Goal: Task Accomplishment & Management: Use online tool/utility

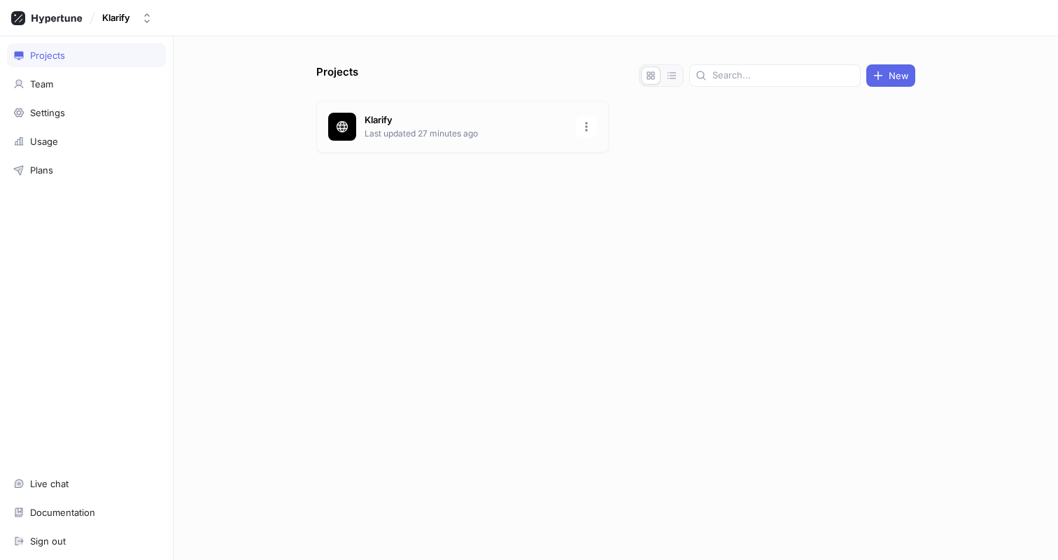
click at [400, 134] on p "Last updated 27 minutes ago" at bounding box center [466, 133] width 203 height 13
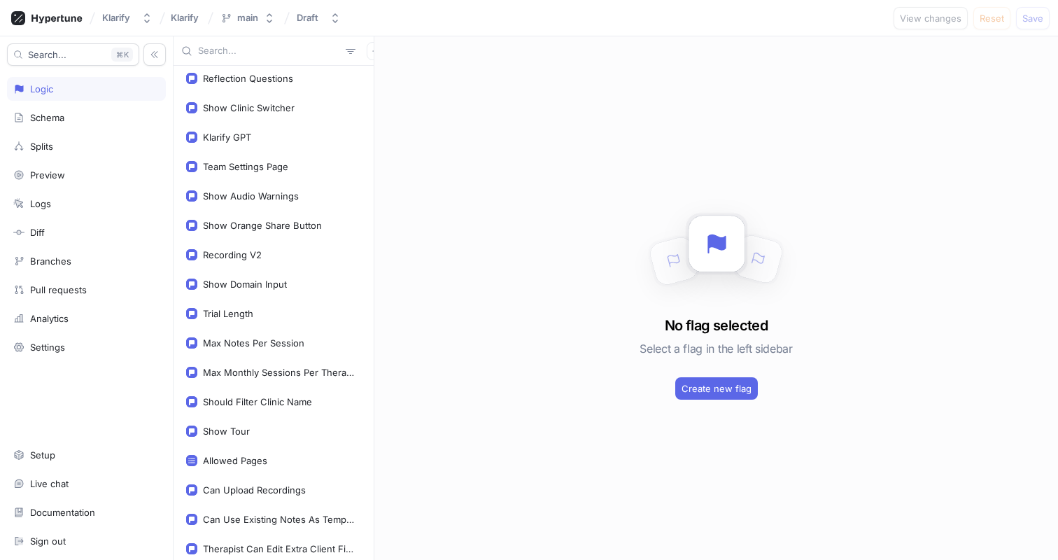
scroll to position [197, 0]
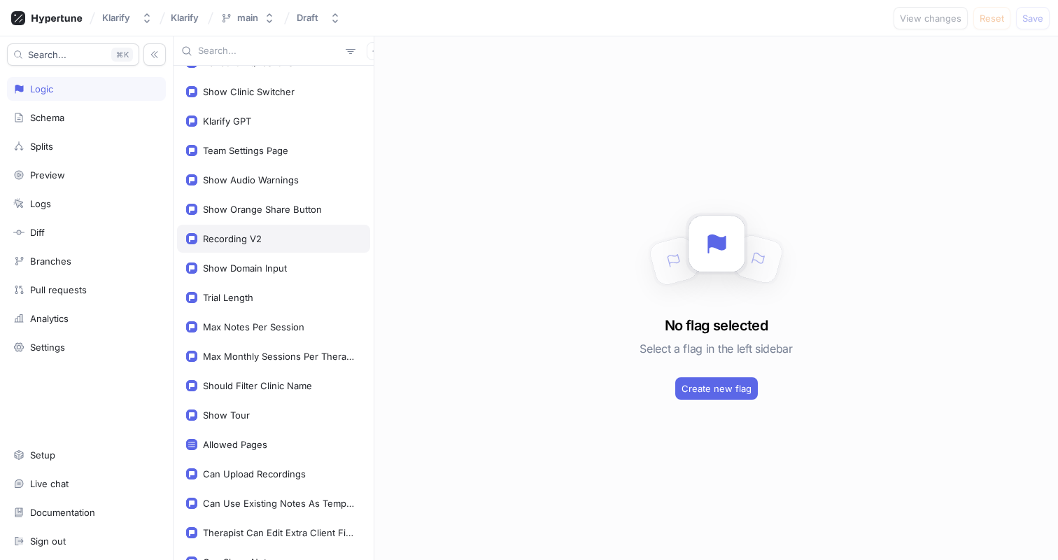
click at [248, 237] on div "Recording V2" at bounding box center [232, 238] width 59 height 11
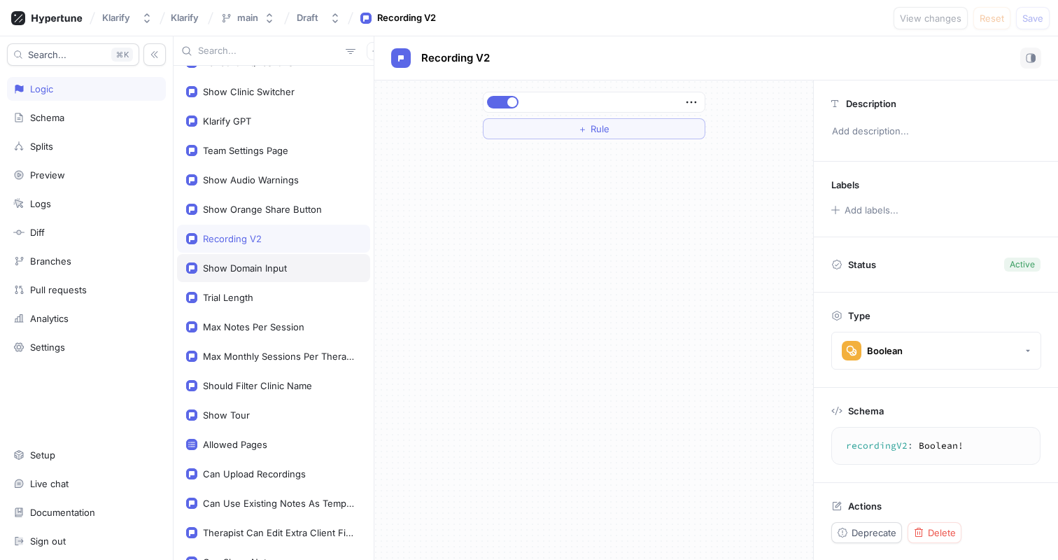
click at [275, 269] on div "Show Domain Input" at bounding box center [245, 267] width 84 height 11
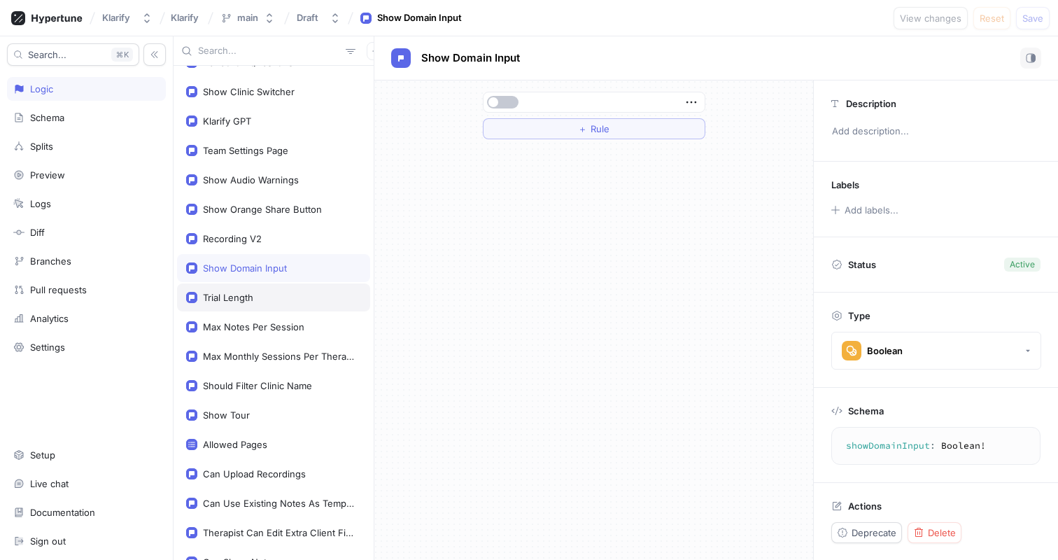
click at [279, 298] on div "Trial Length" at bounding box center [273, 297] width 175 height 11
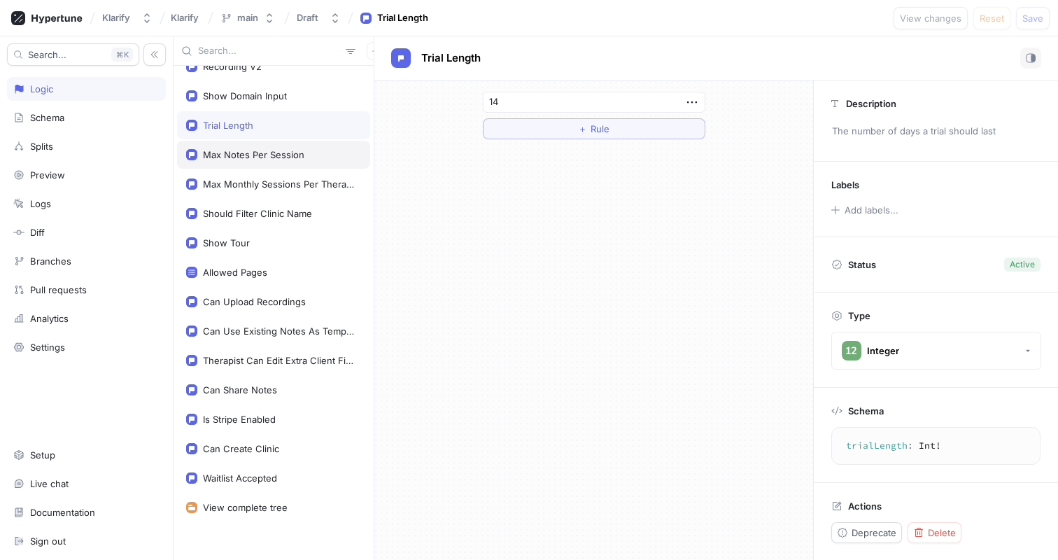
scroll to position [376, 0]
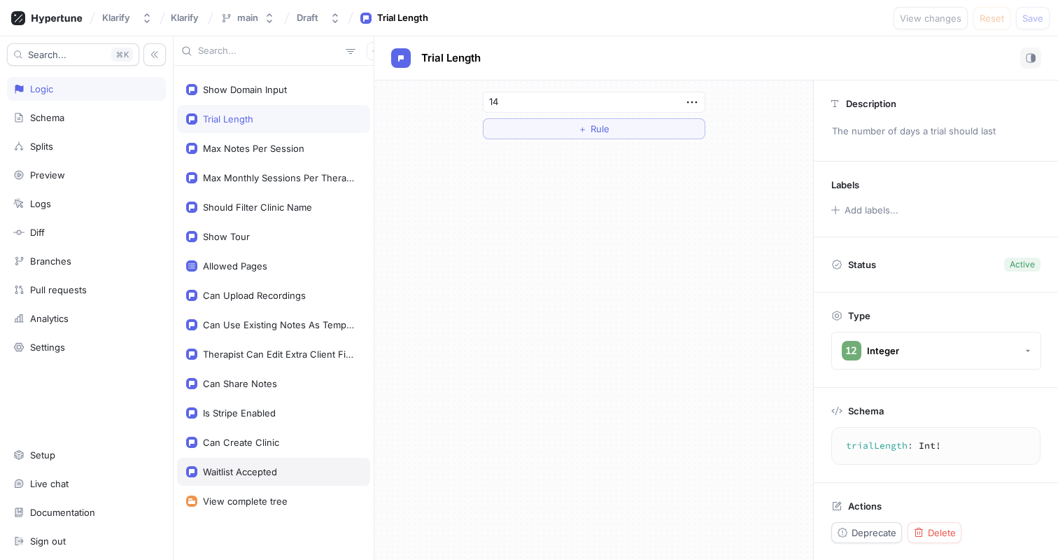
click at [267, 469] on div "Waitlist Accepted" at bounding box center [240, 471] width 74 height 11
type textarea "waitlistAccepted: Boolean!"
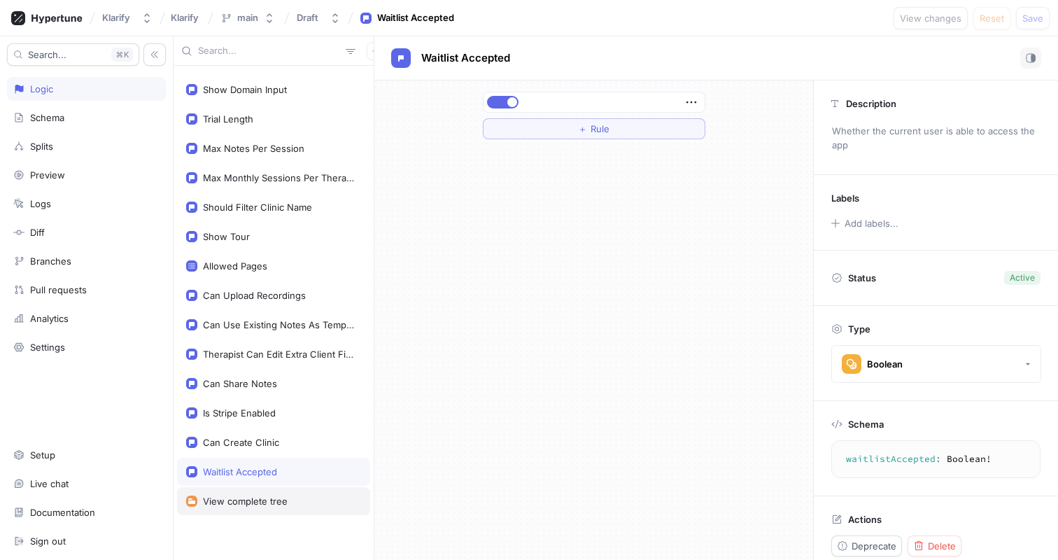
click at [270, 496] on div "View complete tree" at bounding box center [245, 501] width 85 height 11
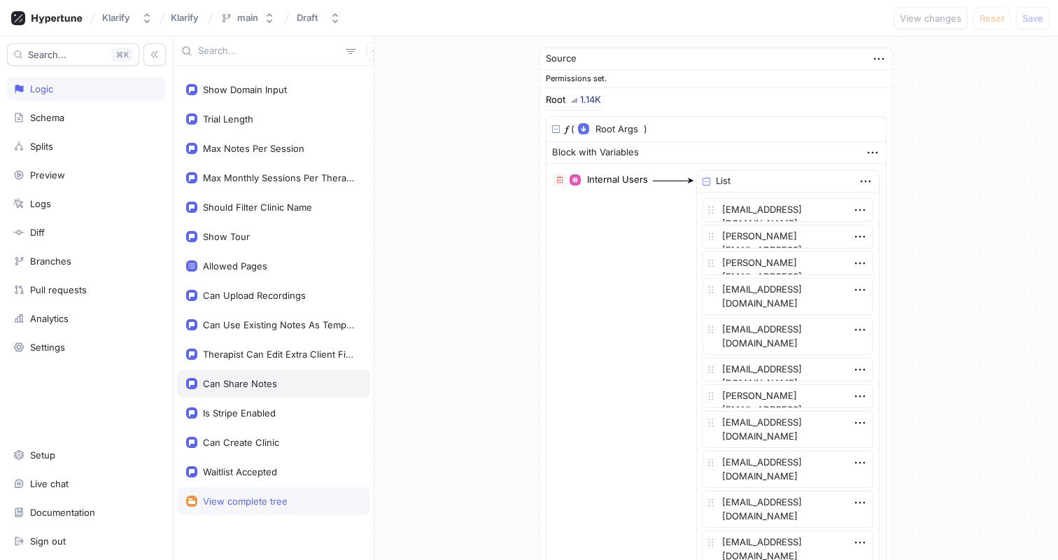
click at [270, 395] on div "Can Share Notes" at bounding box center [273, 384] width 193 height 28
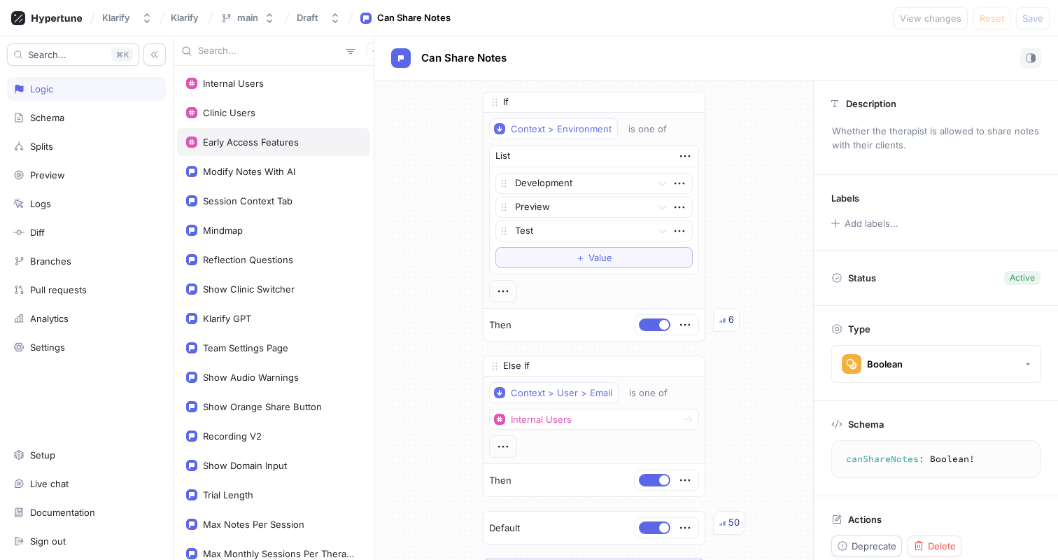
click at [250, 138] on div "Early Access Features" at bounding box center [251, 141] width 96 height 11
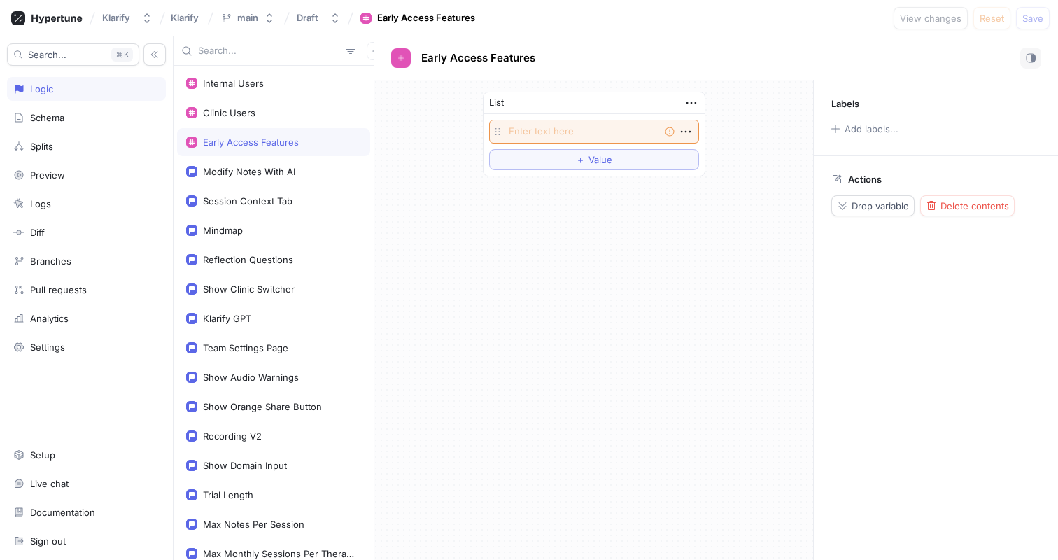
click at [387, 189] on div "List Empty string To pick up a draggable item, press the space bar. While dragg…" at bounding box center [593, 319] width 439 height 479
click at [686, 132] on icon "button" at bounding box center [685, 131] width 15 height 15
click at [563, 230] on div "List Empty string To pick up a draggable item, press the space bar. While dragg…" at bounding box center [593, 319] width 439 height 479
click at [247, 147] on div "Early Access Features" at bounding box center [251, 141] width 96 height 11
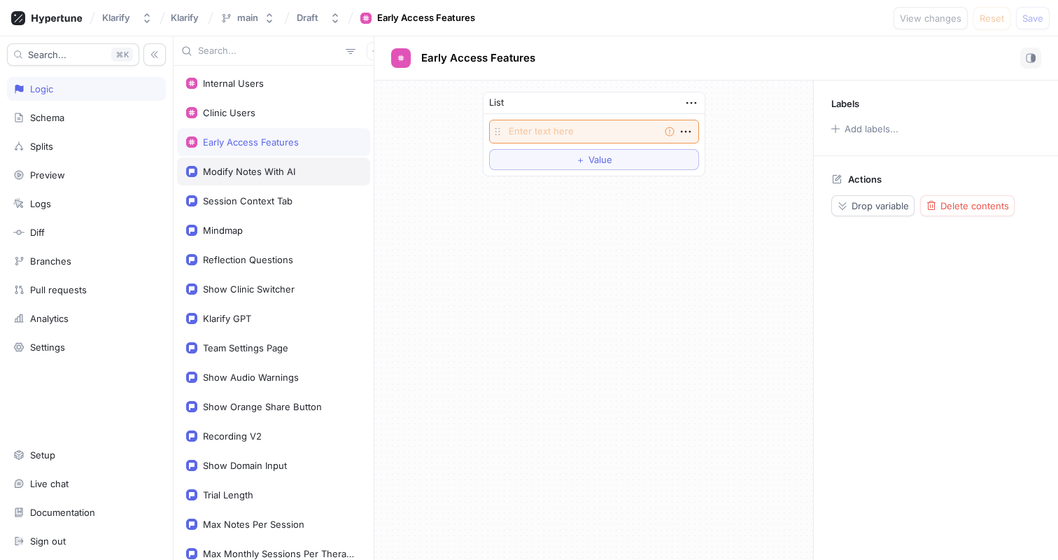
click at [246, 171] on div "Modify Notes With AI" at bounding box center [249, 171] width 92 height 11
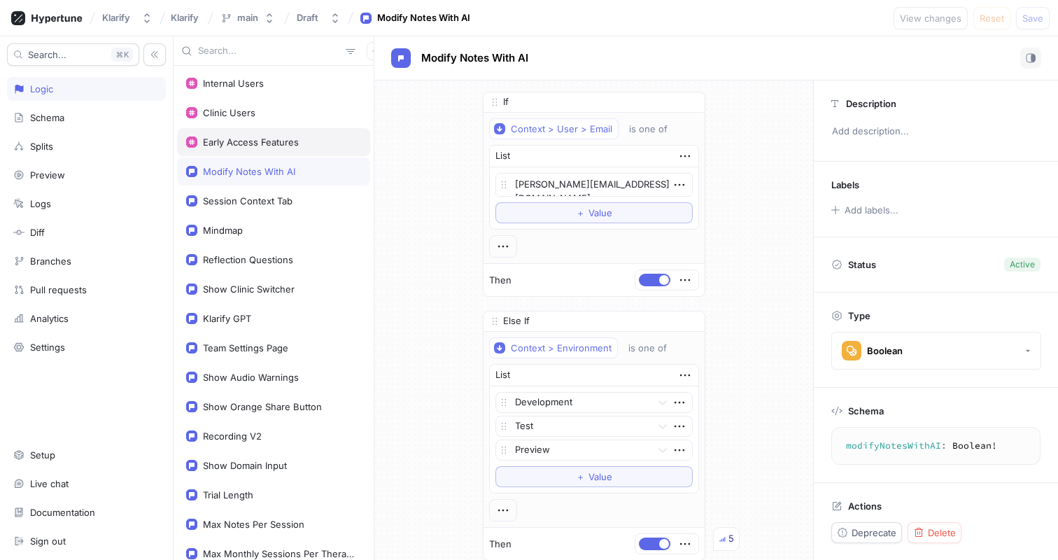
click at [255, 141] on div "Early Access Features" at bounding box center [251, 141] width 96 height 11
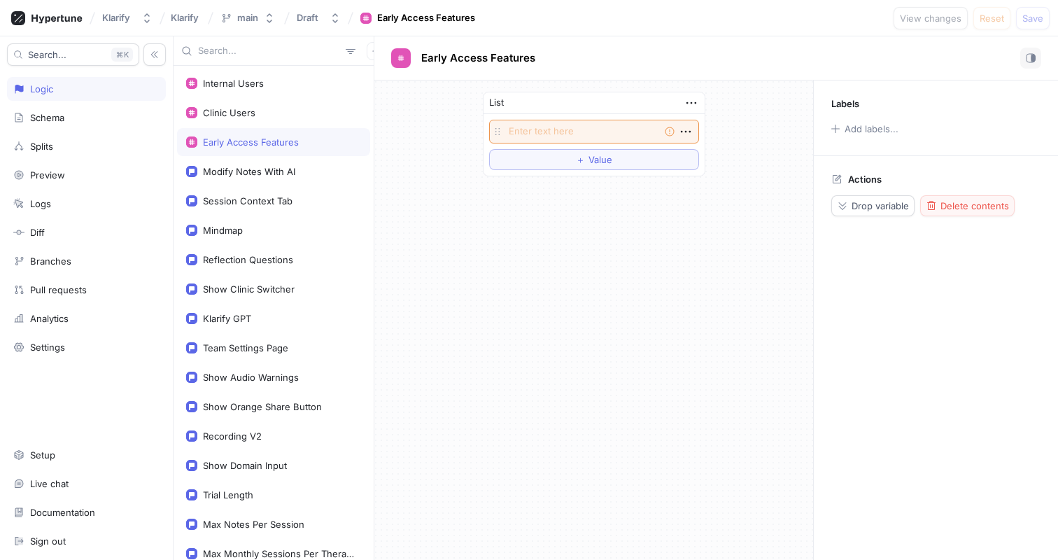
click at [983, 210] on span "Delete contents" at bounding box center [975, 206] width 69 height 8
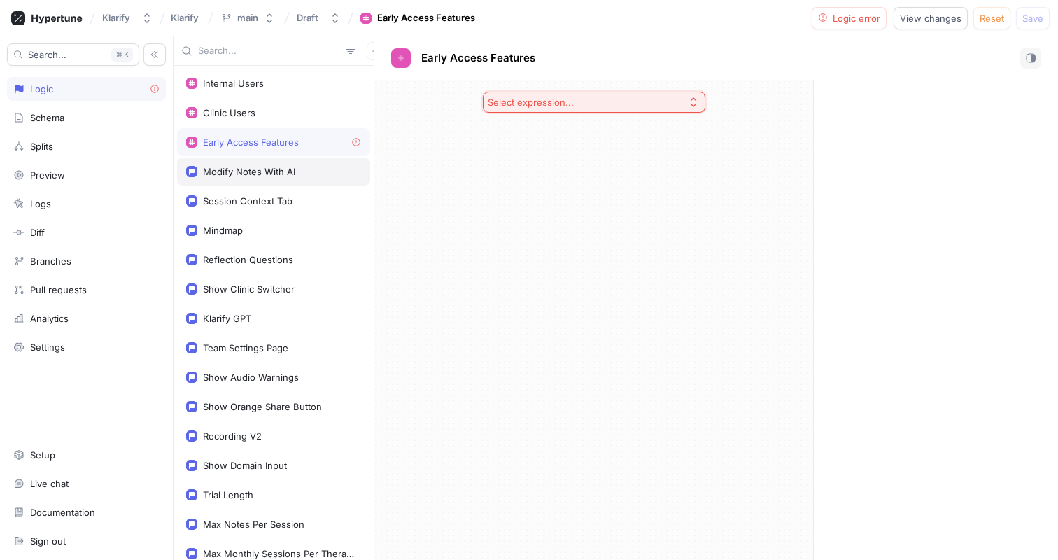
click at [248, 169] on div "Modify Notes With AI" at bounding box center [249, 171] width 92 height 11
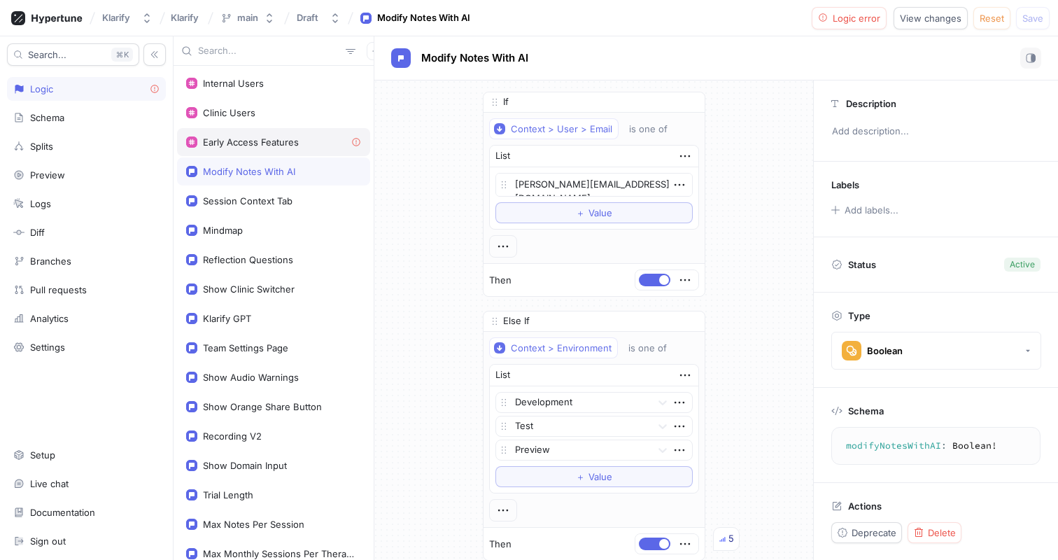
click at [260, 143] on div "Early Access Features" at bounding box center [251, 141] width 96 height 11
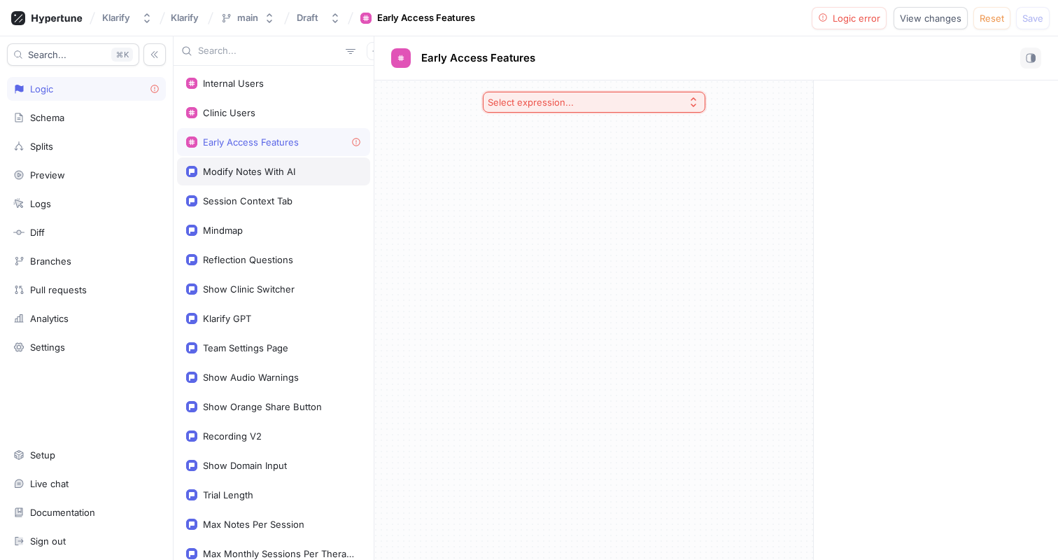
click at [304, 167] on div "Modify Notes With AI" at bounding box center [273, 171] width 175 height 11
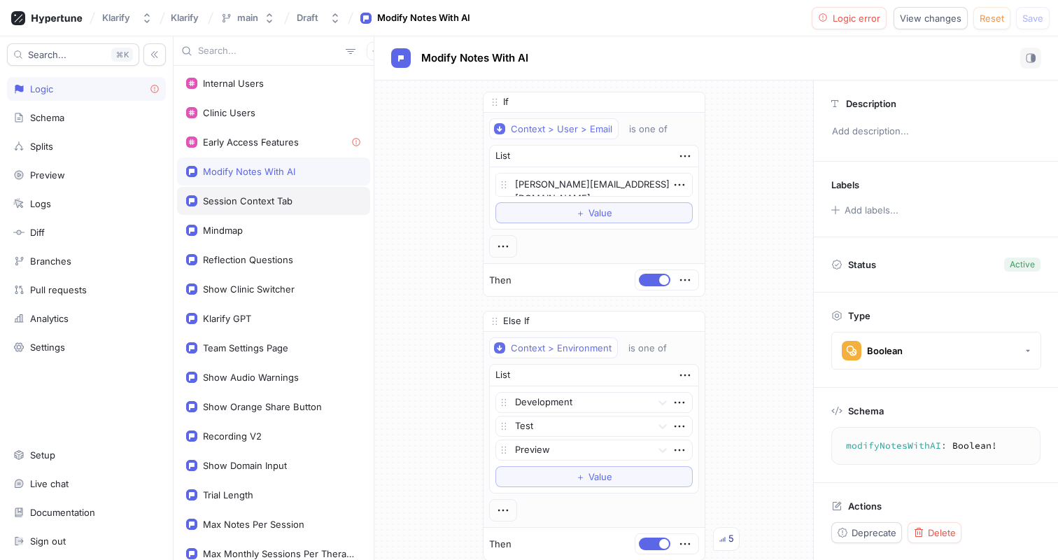
click at [279, 205] on div "Session Context Tab" at bounding box center [248, 200] width 90 height 11
type textarea "x"
type textarea "sessionContextTab: Boolean!"
click at [269, 227] on div "Mindmap" at bounding box center [273, 230] width 175 height 11
type textarea "x"
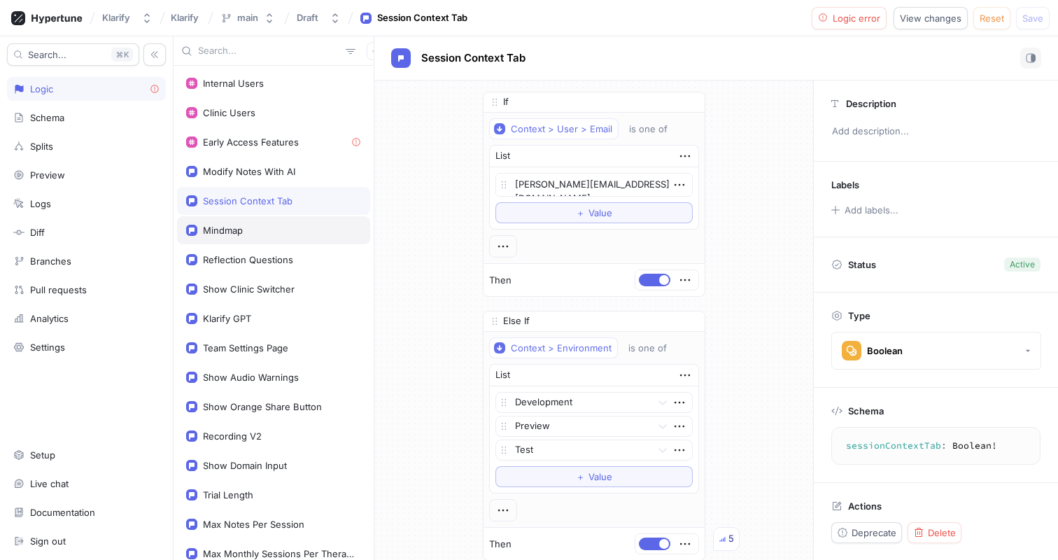
type textarea "mindmap: Boolean!"
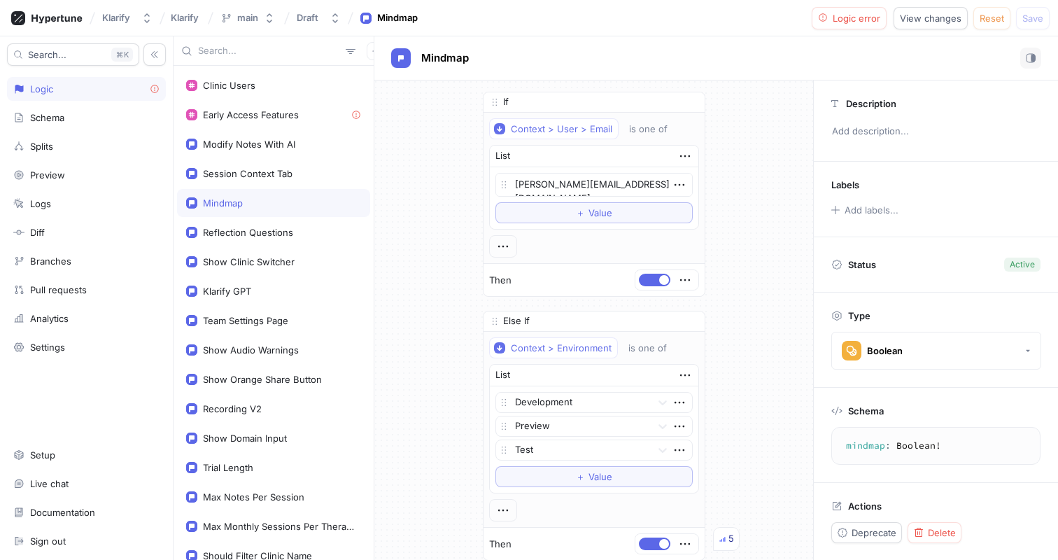
scroll to position [39, 0]
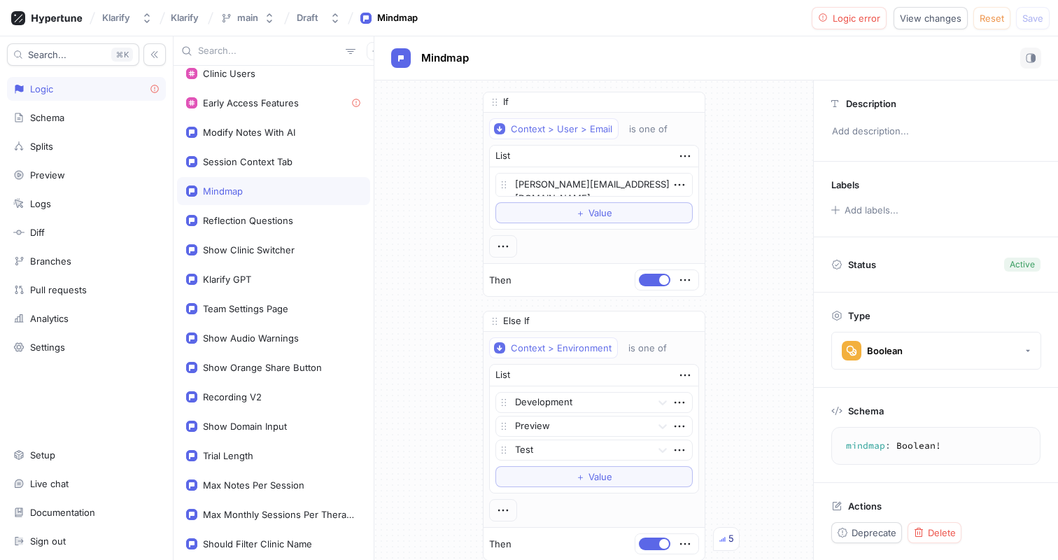
click at [269, 227] on div "Reflection Questions" at bounding box center [273, 220] width 193 height 28
type textarea "x"
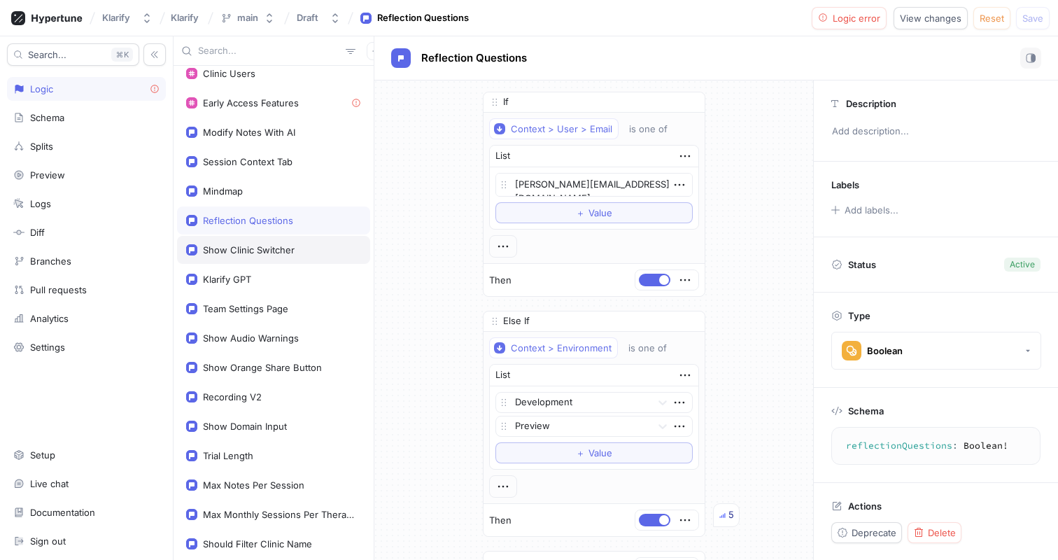
click at [265, 250] on div "Show Clinic Switcher" at bounding box center [249, 249] width 92 height 11
type textarea "showClinicSwitcher: Boolean!"
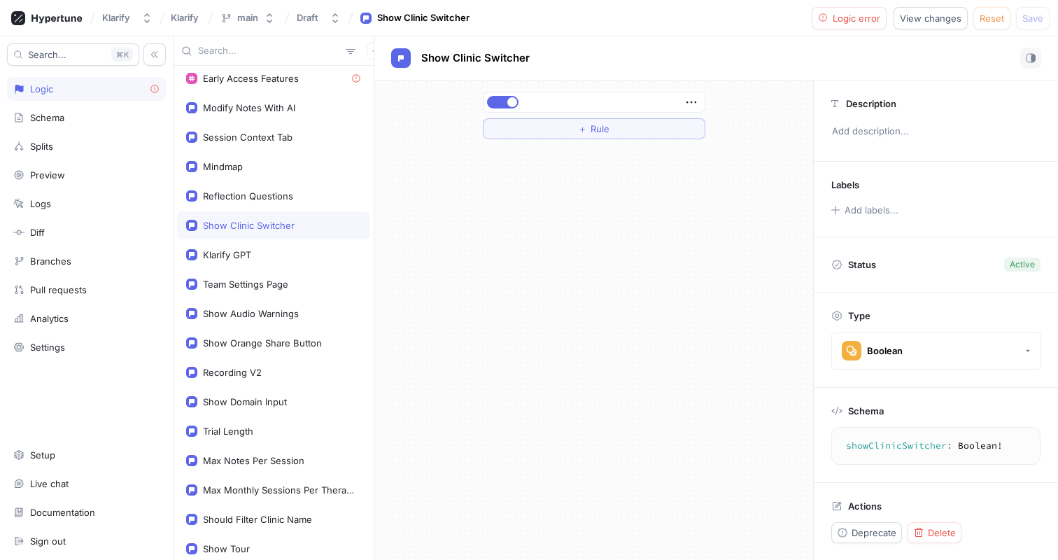
scroll to position [66, 0]
click at [265, 251] on div "Klarify GPT" at bounding box center [273, 252] width 175 height 11
type textarea "x"
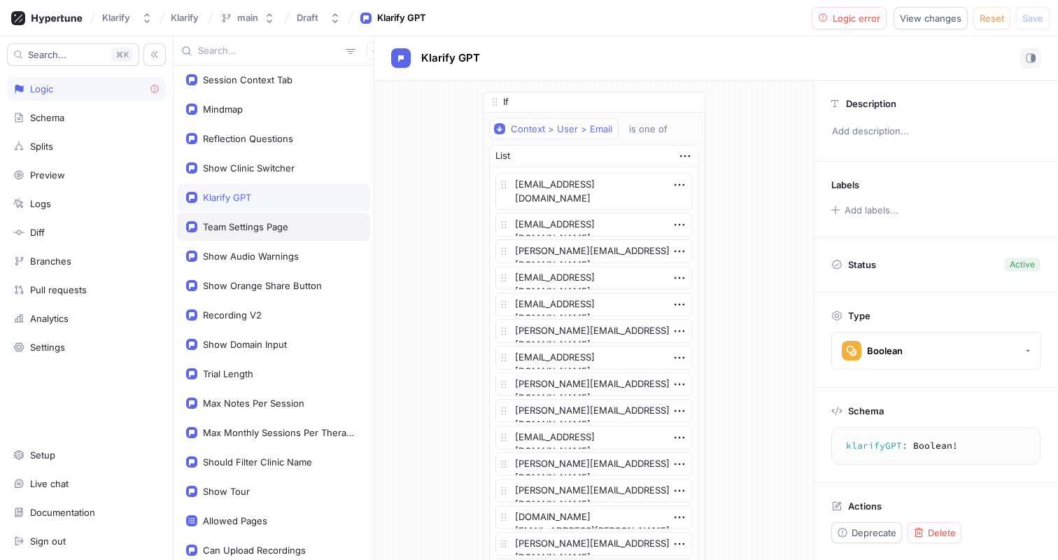
scroll to position [123, 0]
click at [234, 237] on div "Team Settings Page" at bounding box center [273, 225] width 193 height 28
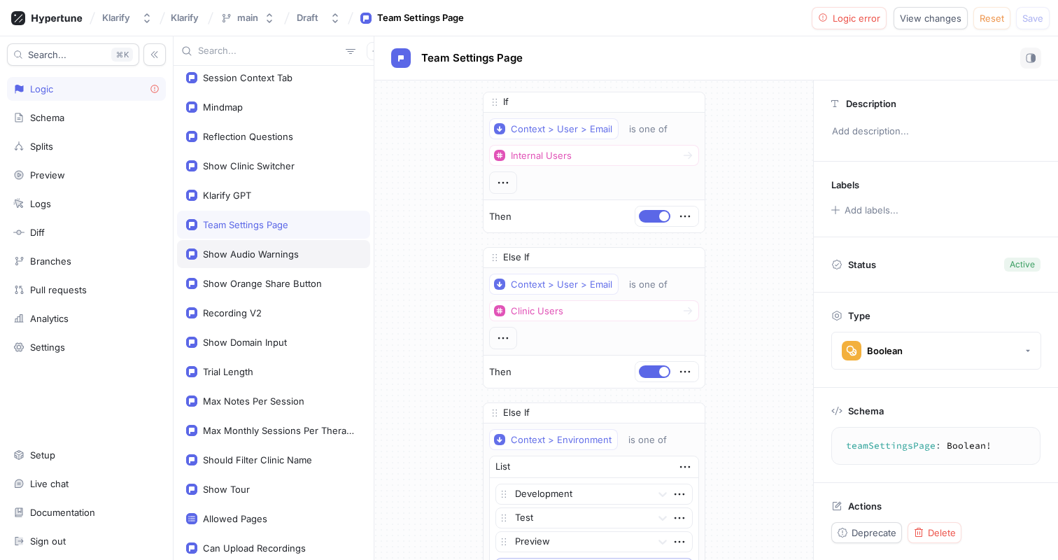
click at [258, 258] on div "Show Audio Warnings" at bounding box center [251, 253] width 96 height 11
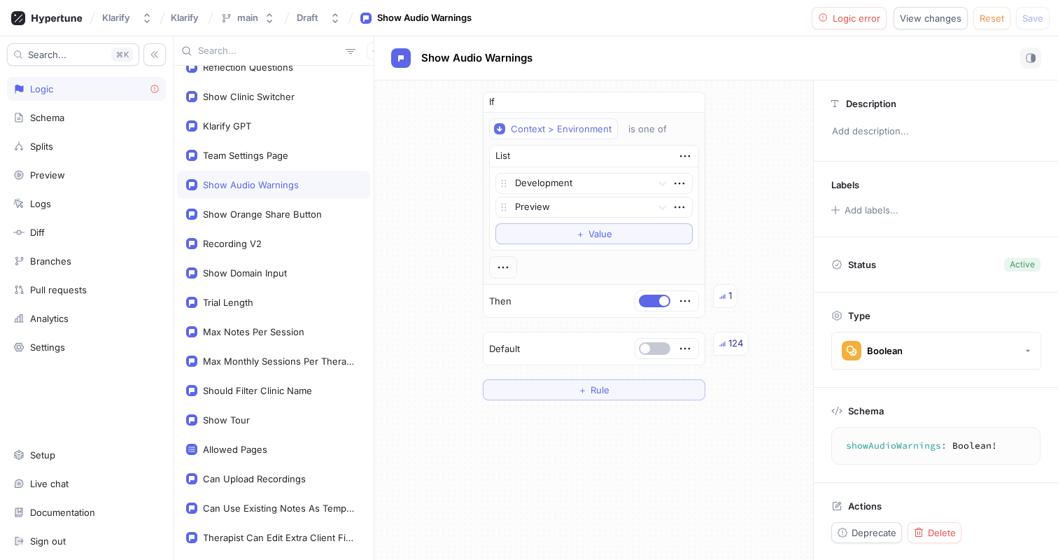
scroll to position [193, 0]
click at [267, 219] on div "Show Orange Share Button" at bounding box center [273, 213] width 193 height 28
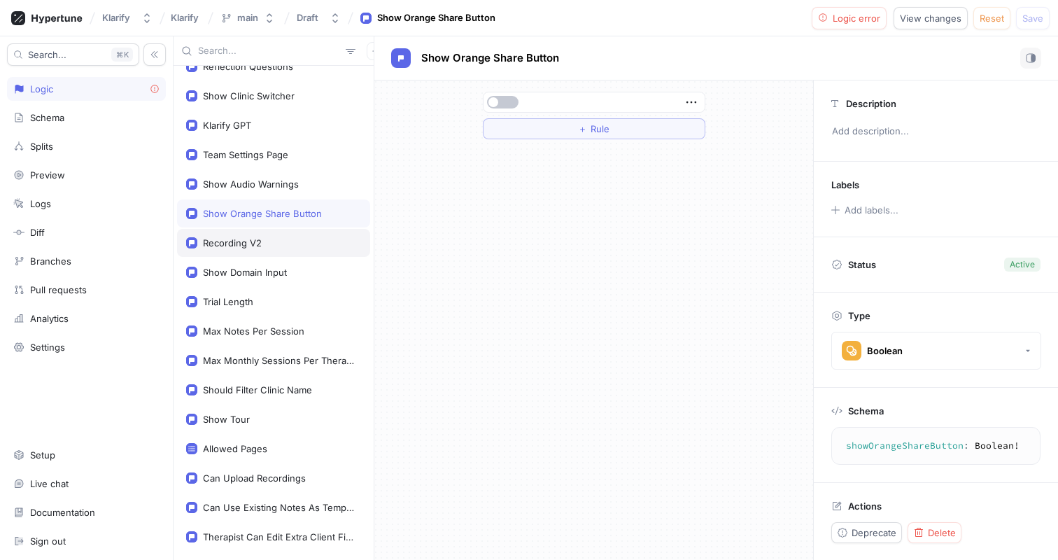
click at [274, 232] on div "Recording V2" at bounding box center [273, 243] width 193 height 28
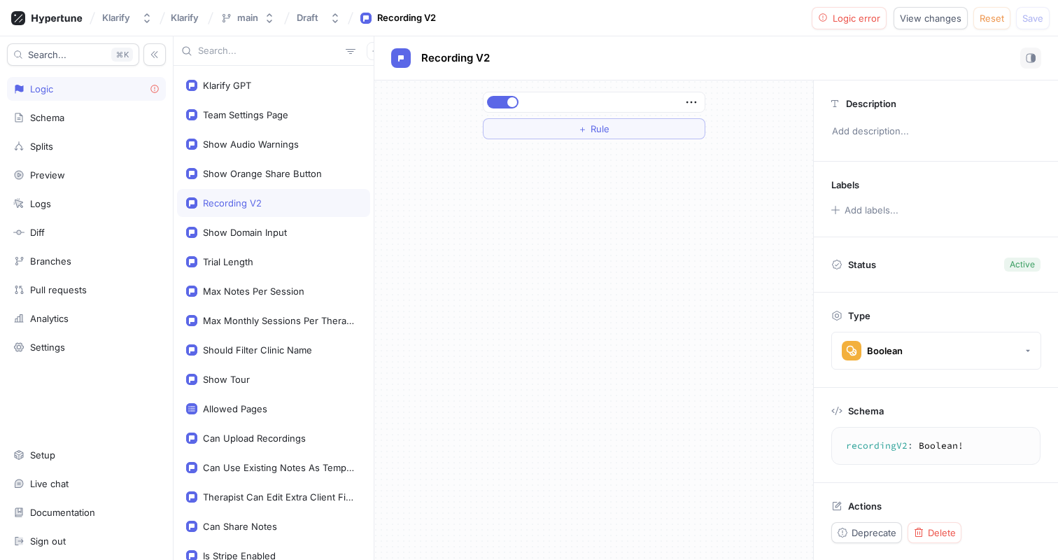
click at [274, 232] on div "Show Domain Input" at bounding box center [245, 232] width 84 height 11
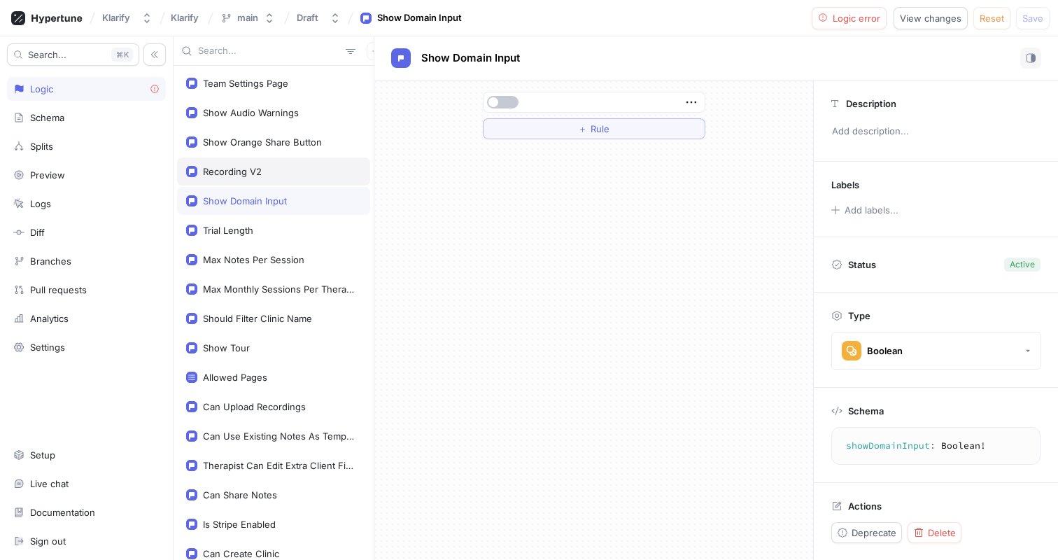
scroll to position [266, 0]
click at [274, 232] on div "Trial Length" at bounding box center [273, 228] width 175 height 11
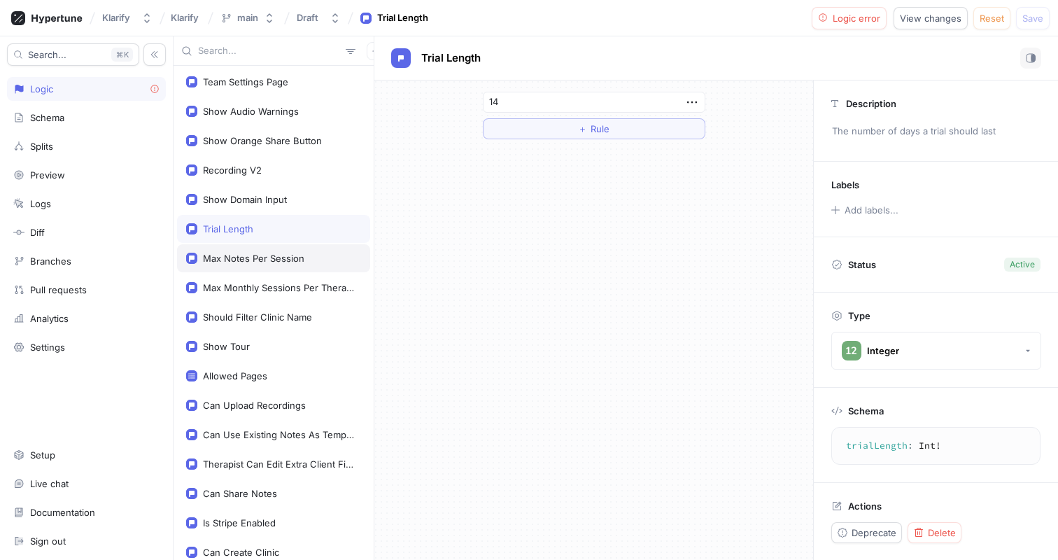
click at [275, 258] on div "Max Notes Per Session" at bounding box center [253, 258] width 101 height 11
type textarea "maxNotesPerSession: Int!"
type input "15"
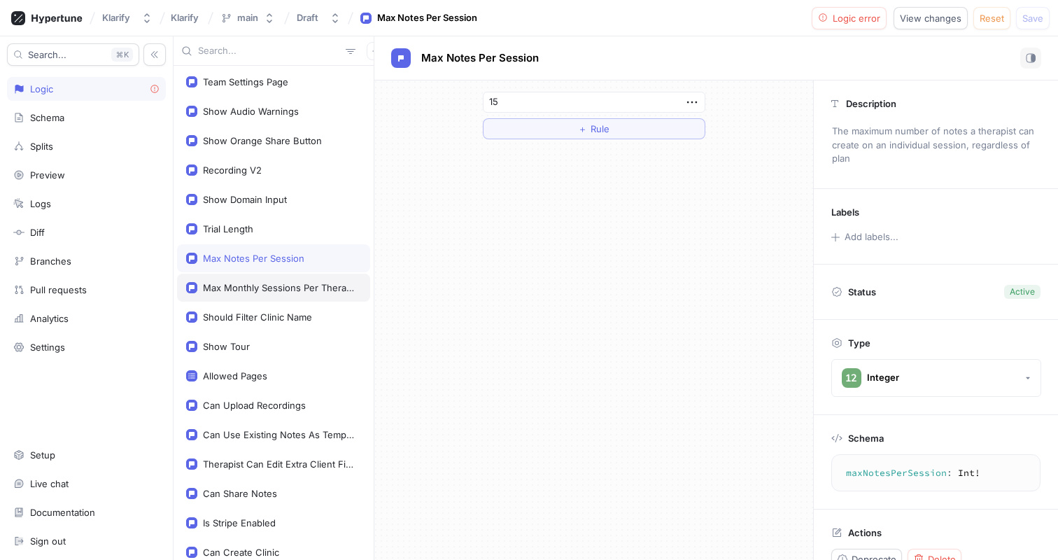
click at [279, 282] on div "Max Monthly Sessions Per Therapist" at bounding box center [279, 287] width 153 height 11
type textarea "maxMonthlySessionsPerTherapist: Int!"
type input "400"
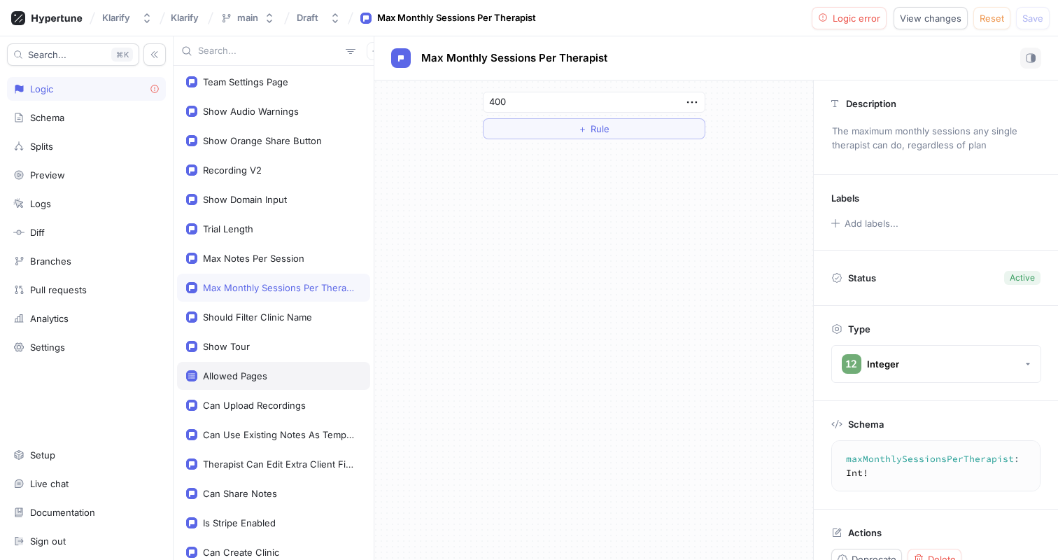
click at [281, 377] on div "Allowed Pages" at bounding box center [273, 375] width 175 height 11
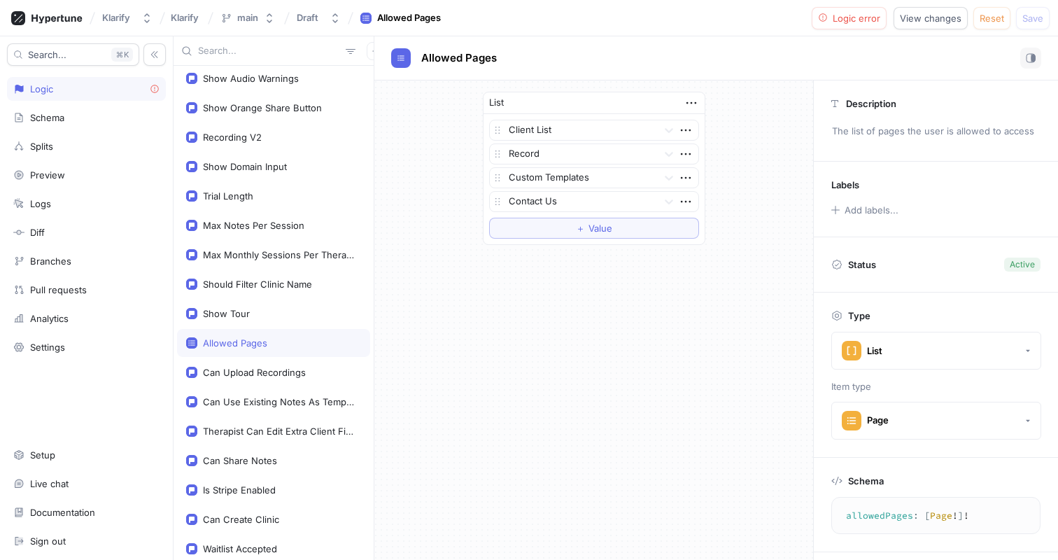
scroll to position [300, 0]
click at [281, 378] on div "Can Upload Recordings" at bounding box center [273, 372] width 193 height 28
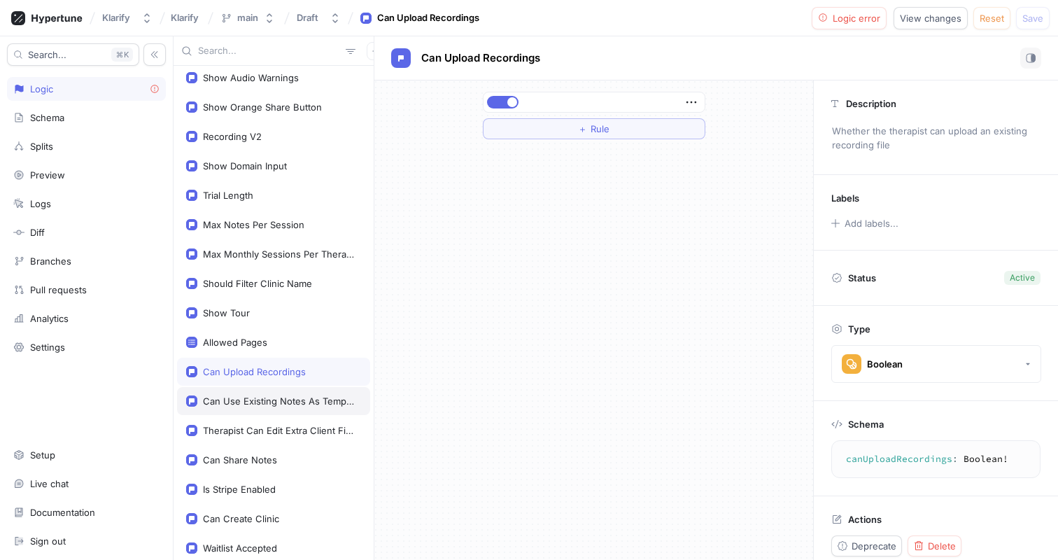
click at [278, 410] on div "Can Use Existing Notes As Template References" at bounding box center [273, 401] width 193 height 28
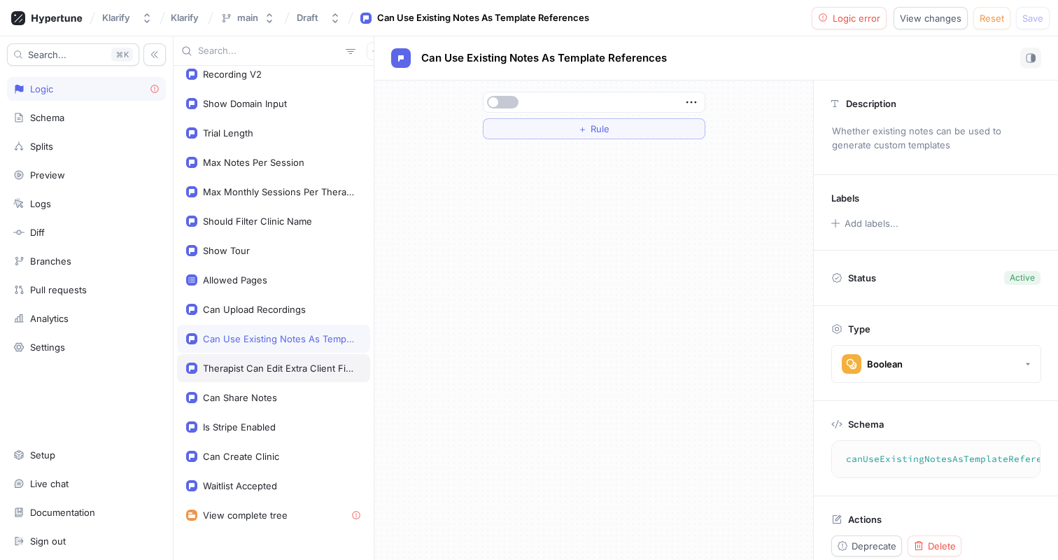
scroll to position [363, 0]
click at [280, 401] on div "Can Share Notes" at bounding box center [273, 396] width 175 height 11
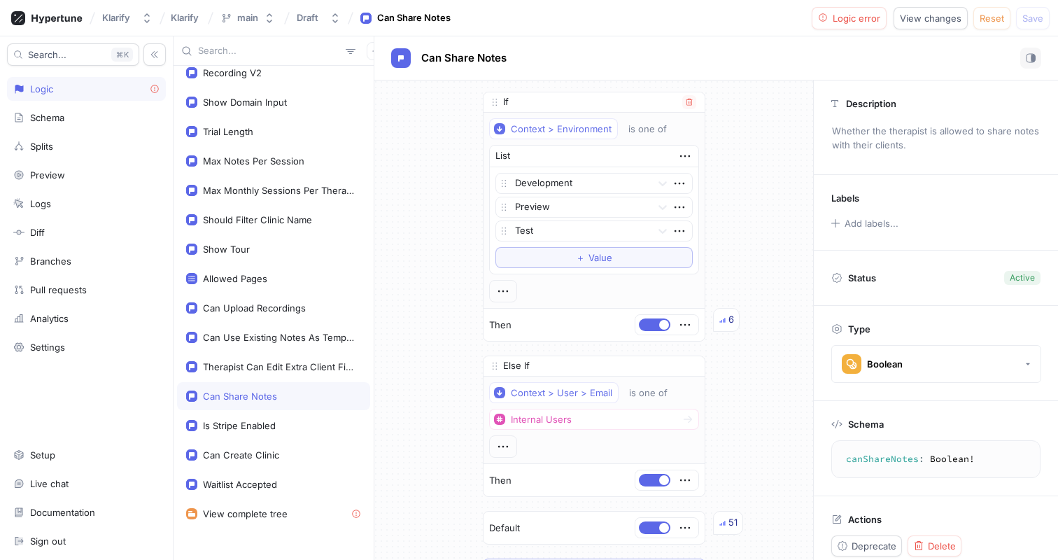
scroll to position [199, 0]
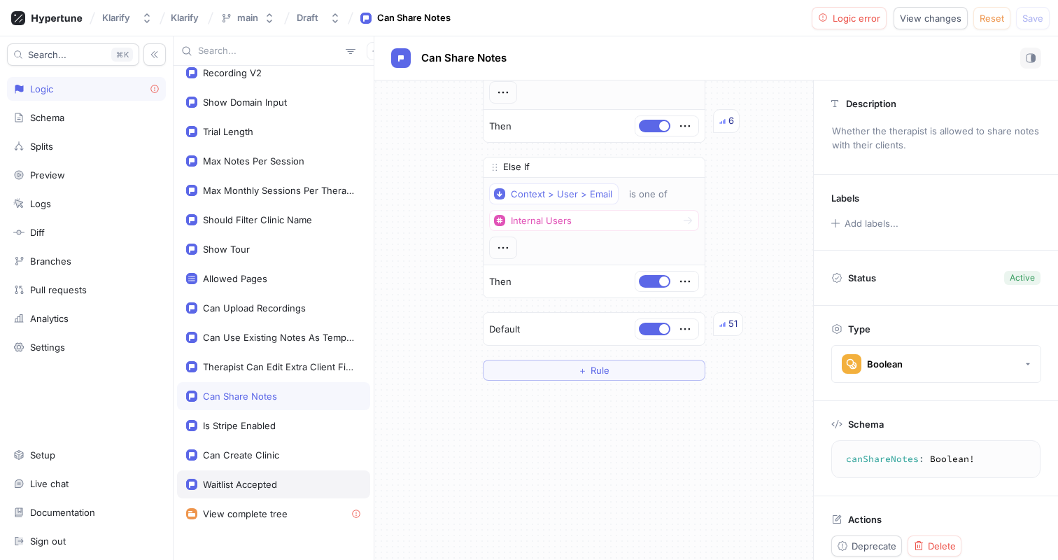
click at [280, 489] on div "Waitlist Accepted" at bounding box center [273, 484] width 175 height 11
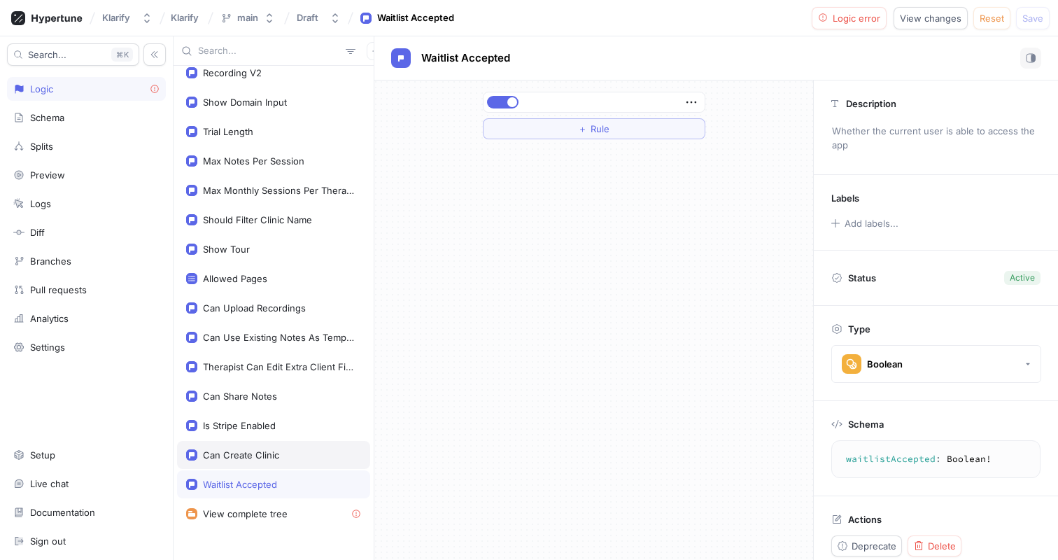
click at [290, 461] on div "Can Create Clinic" at bounding box center [273, 455] width 193 height 28
click at [269, 426] on div "Is Stripe Enabled" at bounding box center [239, 425] width 73 height 11
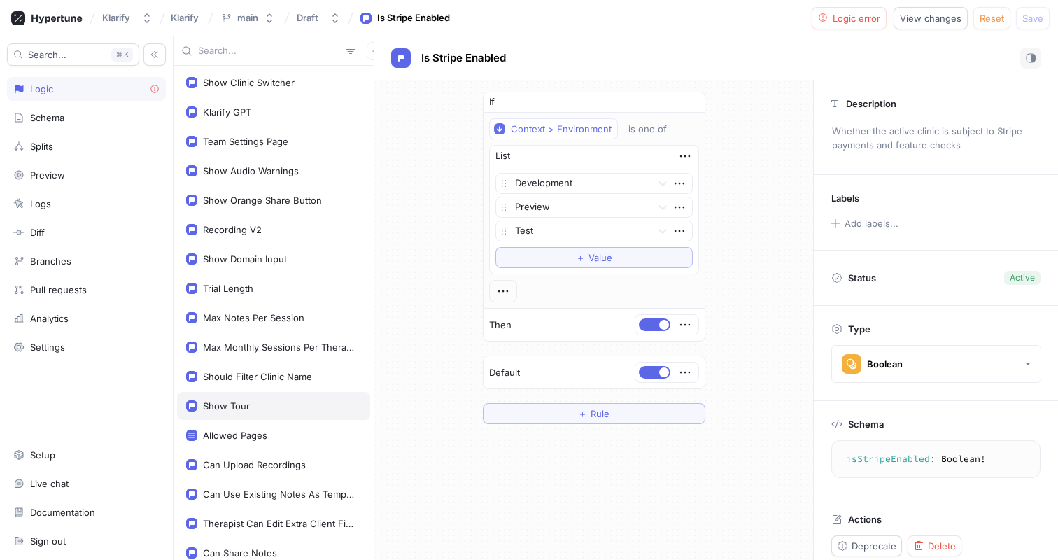
scroll to position [206, 0]
click at [252, 385] on div "Should Filter Clinic Name" at bounding box center [273, 377] width 193 height 28
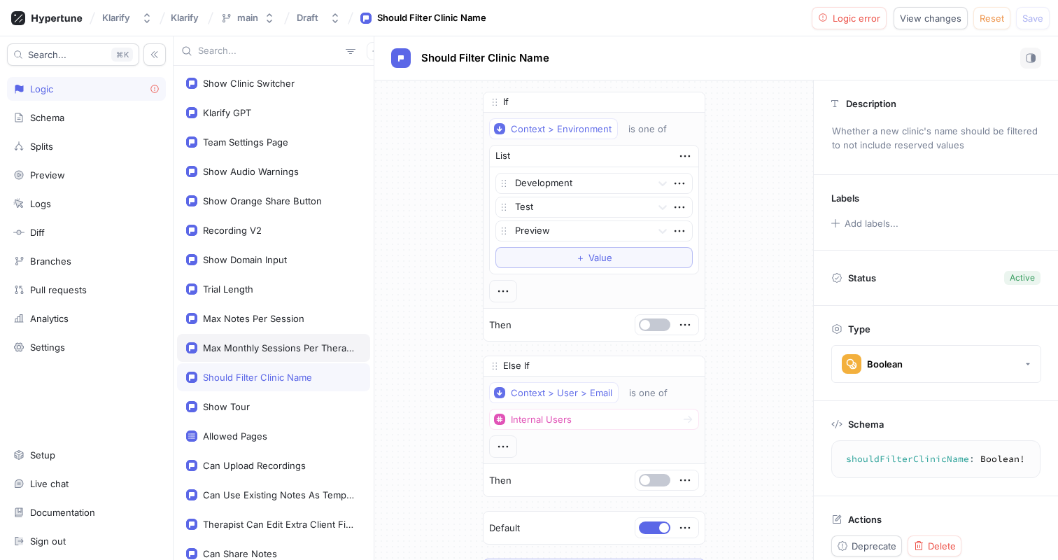
click at [297, 342] on div "Max Monthly Sessions Per Therapist" at bounding box center [279, 347] width 153 height 11
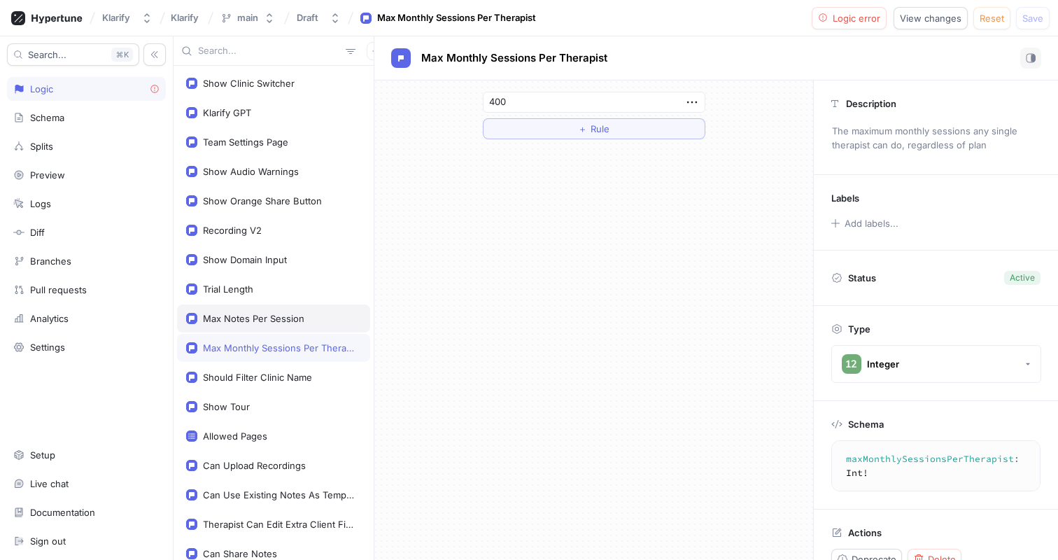
click at [298, 321] on div "Max Notes Per Session" at bounding box center [253, 318] width 101 height 11
type textarea "maxNotesPerSession: Int!"
type input "15"
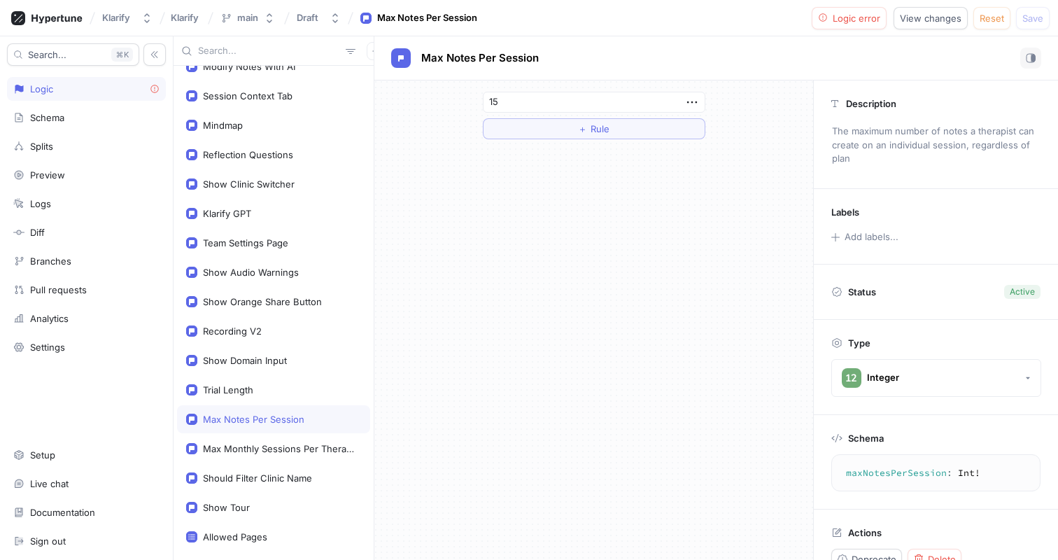
scroll to position [108, 0]
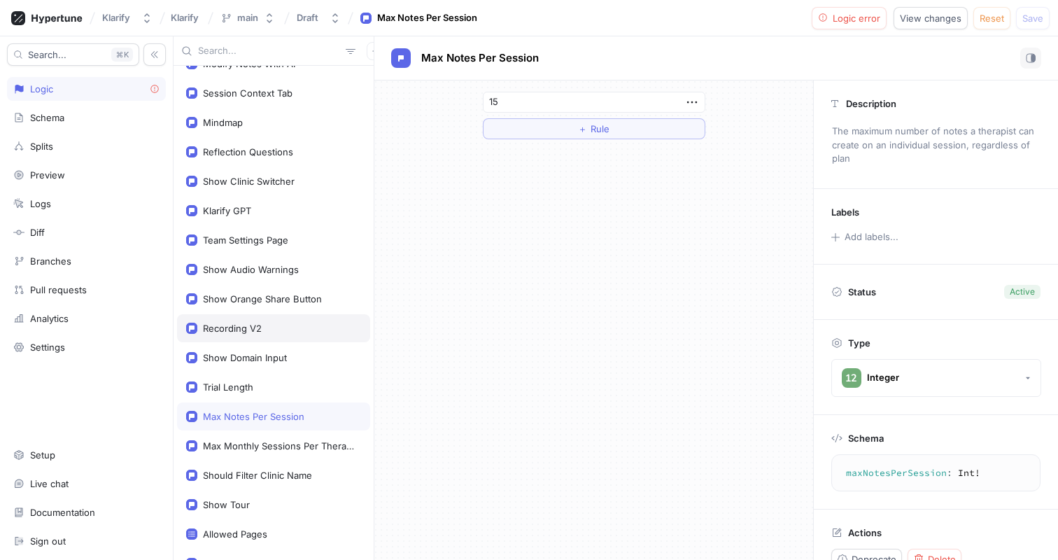
click at [292, 325] on div "Recording V2" at bounding box center [273, 328] width 175 height 11
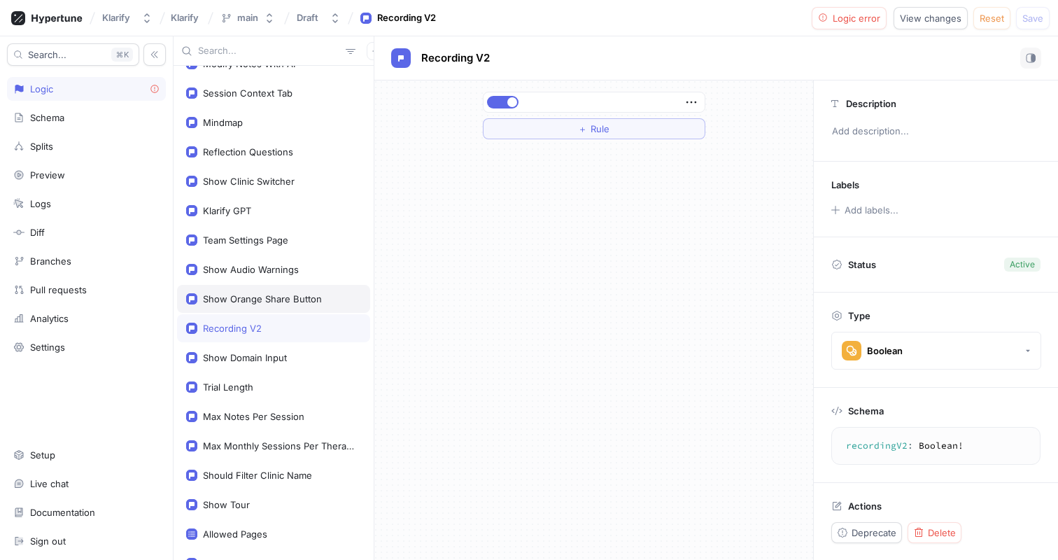
click at [292, 286] on div "Show Orange Share Button" at bounding box center [273, 299] width 193 height 28
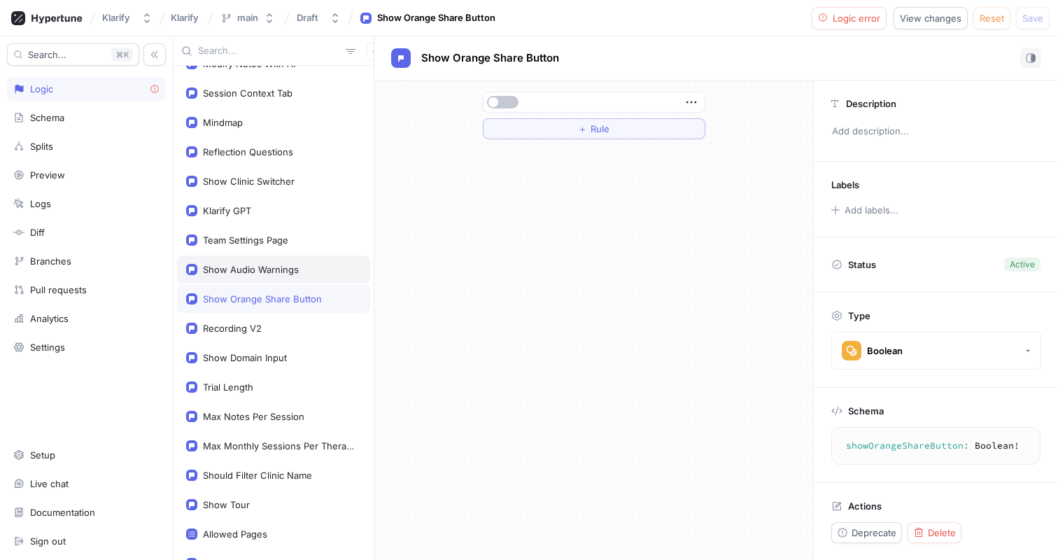
click at [287, 255] on div "Show Audio Warnings" at bounding box center [273, 269] width 193 height 28
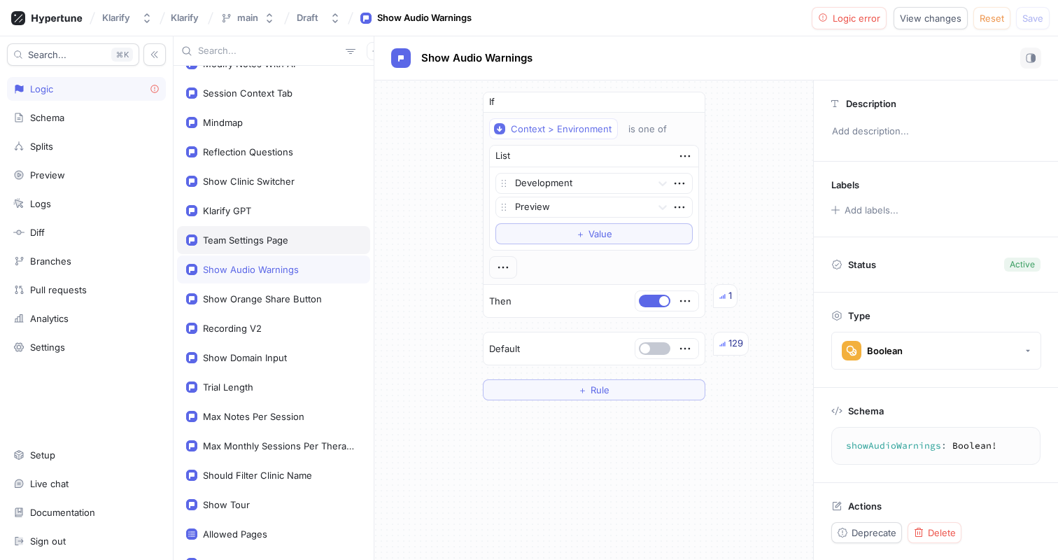
click at [288, 229] on div "Team Settings Page" at bounding box center [273, 240] width 193 height 28
type textarea "teamSettingsPage: Boolean!"
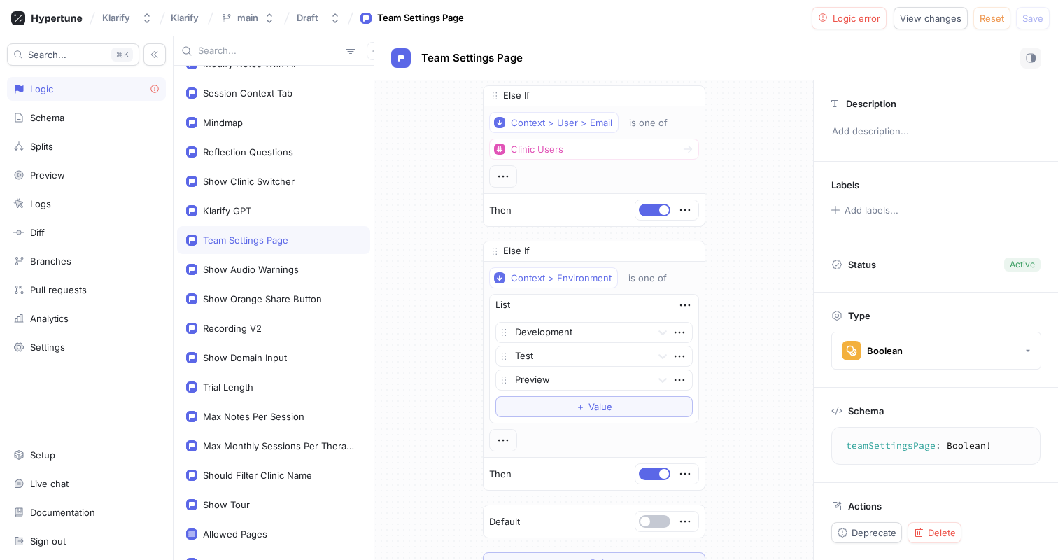
scroll to position [354, 0]
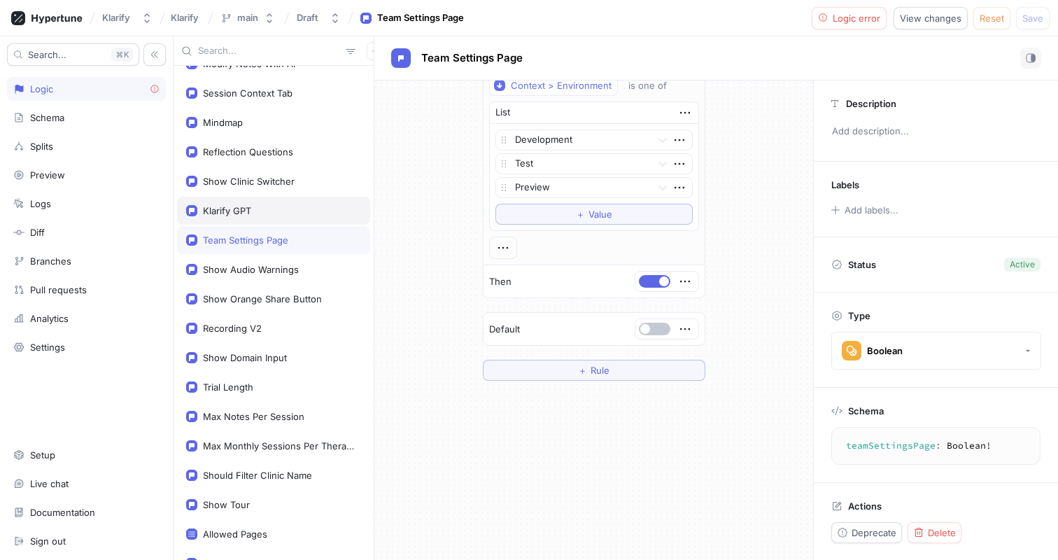
click at [282, 213] on div "Klarify GPT" at bounding box center [273, 210] width 175 height 11
type textarea "x"
type textarea "klarifyGPT: Boolean!"
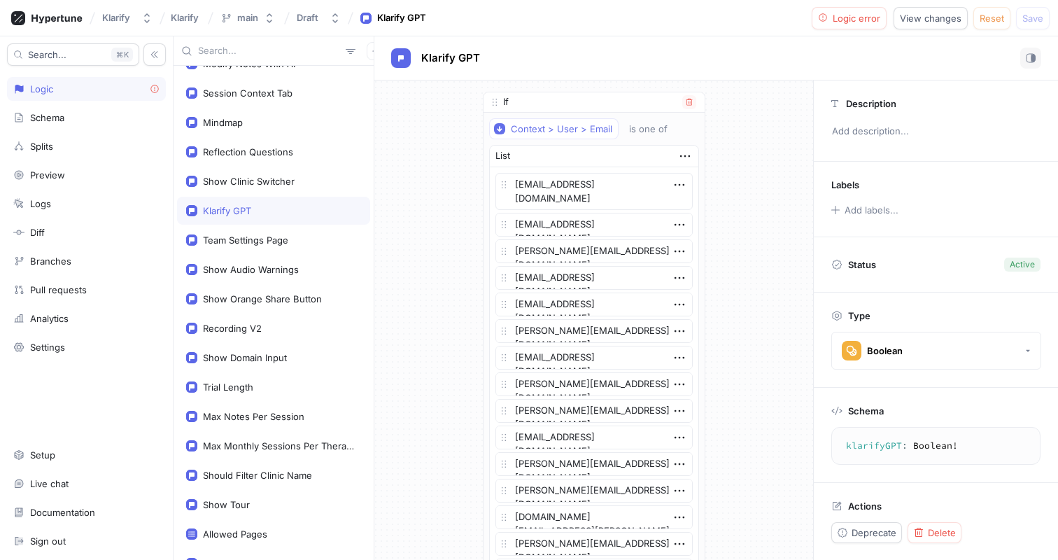
type textarea "x"
